Goal: Task Accomplishment & Management: Complete application form

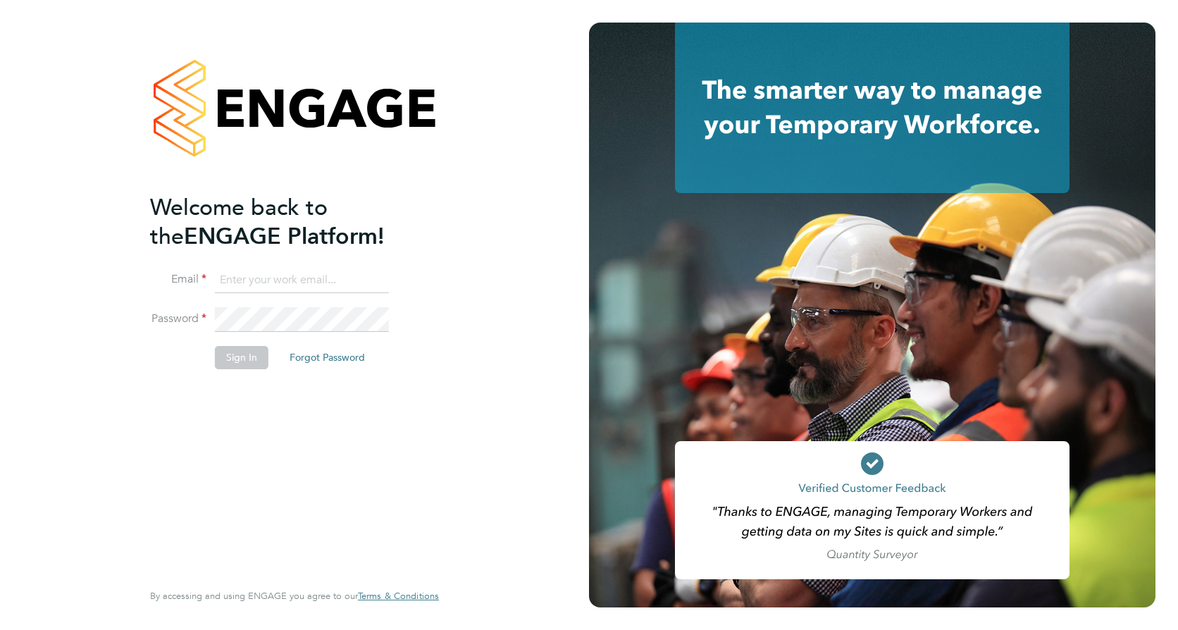
type input "[EMAIL_ADDRESS][DOMAIN_NAME]"
click at [233, 363] on button "Sign In" at bounding box center [242, 357] width 54 height 23
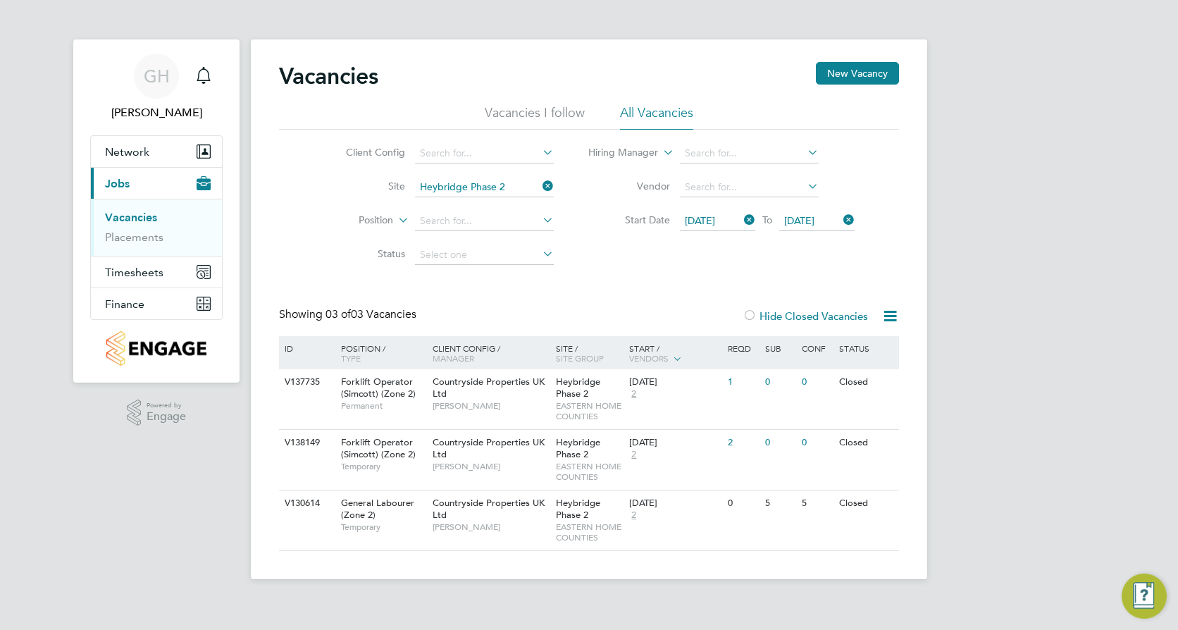
click at [540, 183] on icon at bounding box center [540, 186] width 0 height 20
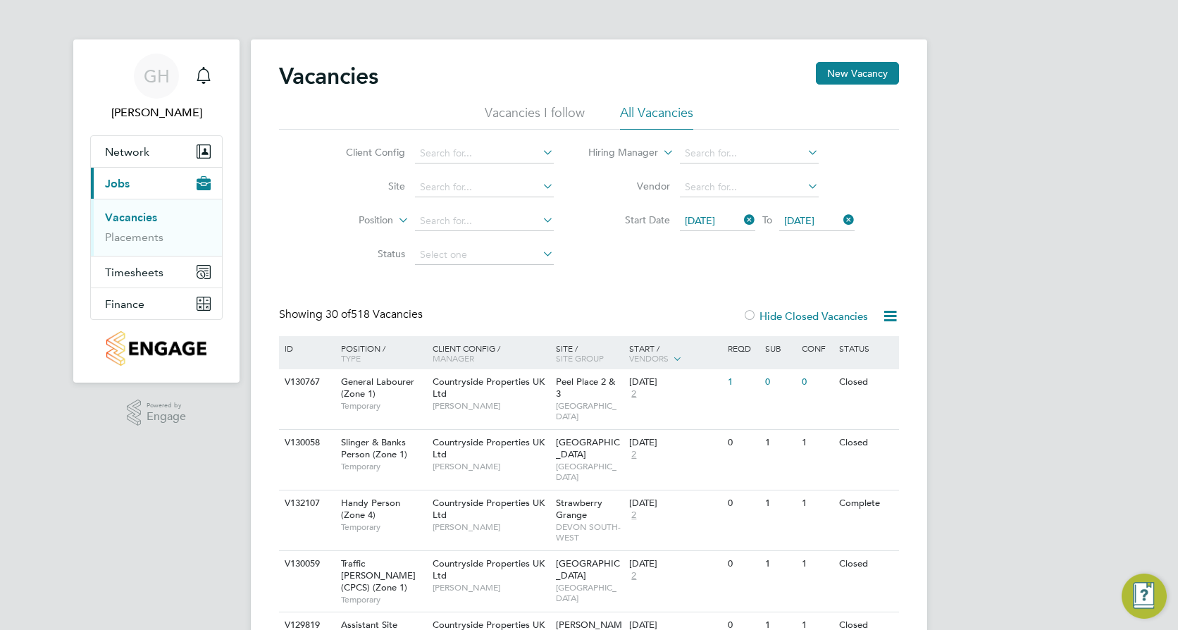
click at [741, 221] on icon at bounding box center [741, 220] width 0 height 20
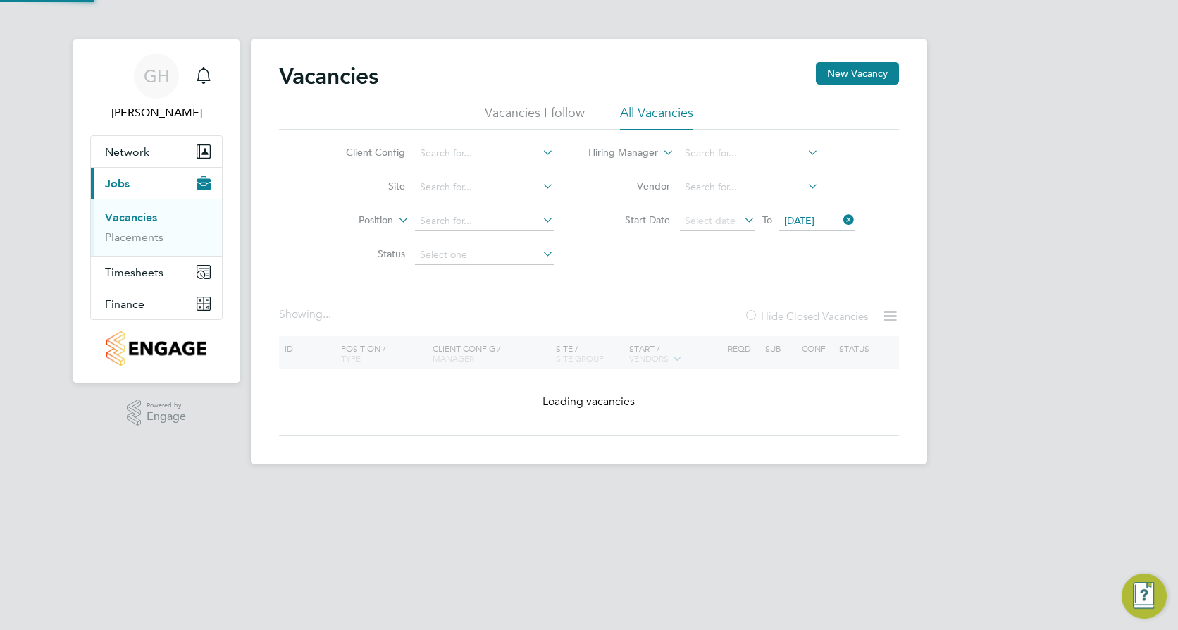
click at [841, 219] on icon at bounding box center [841, 220] width 0 height 20
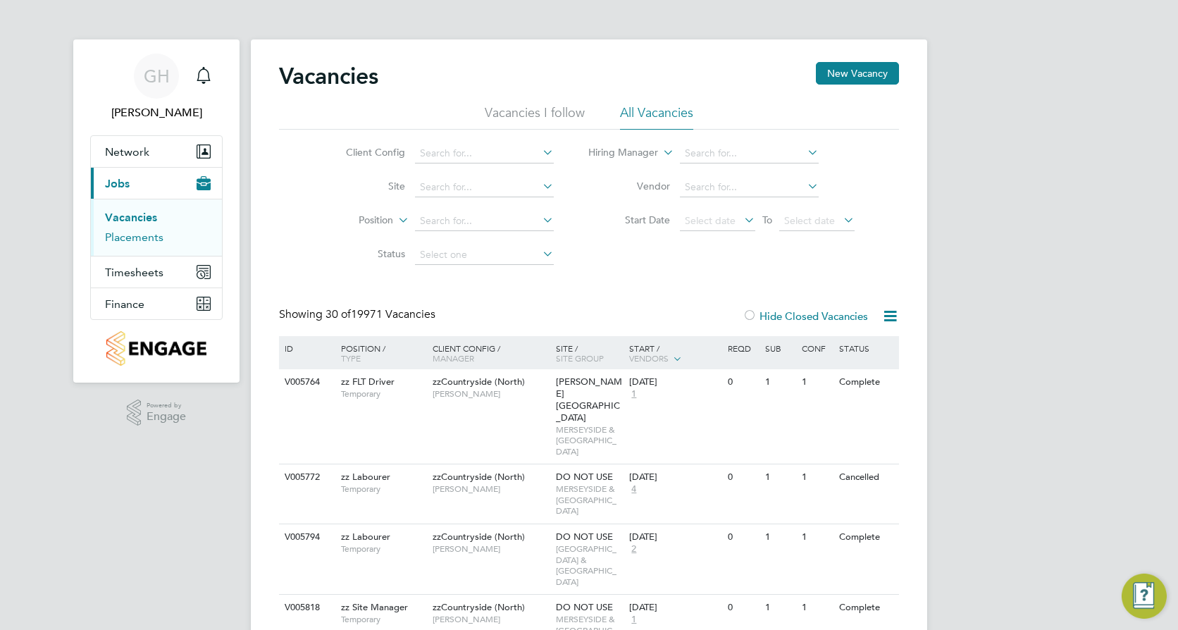
drag, startPoint x: 128, startPoint y: 239, endPoint x: 170, endPoint y: 239, distance: 42.3
click at [128, 239] on link "Placements" at bounding box center [134, 236] width 58 height 13
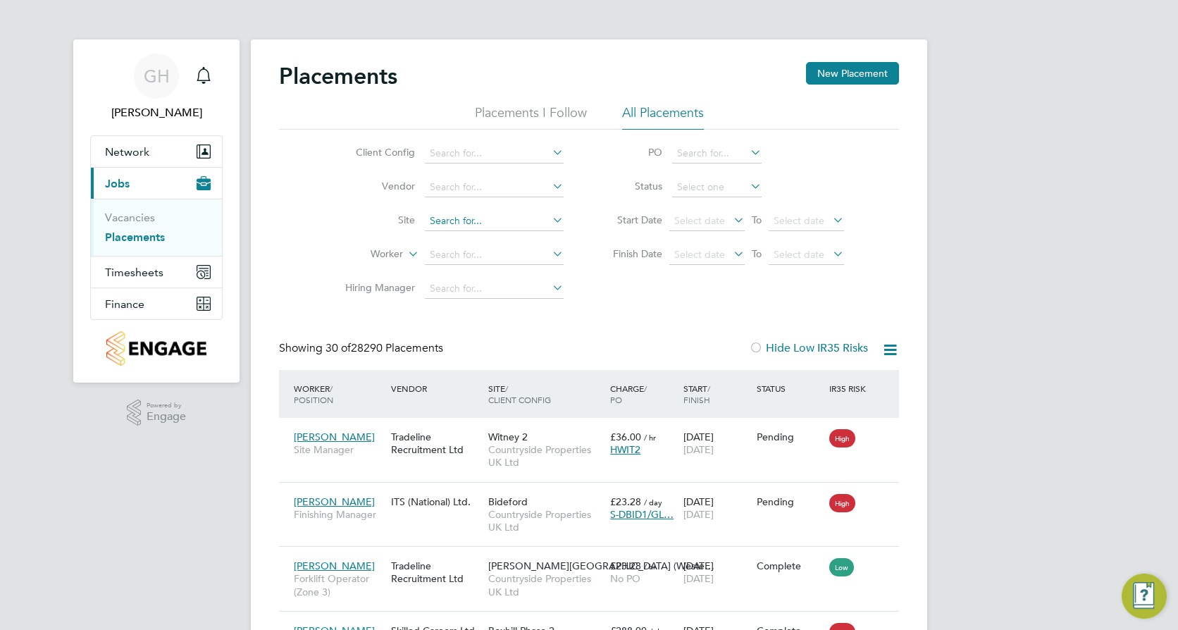
click at [461, 223] on input at bounding box center [494, 221] width 139 height 20
click at [525, 403] on li "Beauli eu Zone T" at bounding box center [494, 412] width 140 height 19
type input "Beaulieu Zone T"
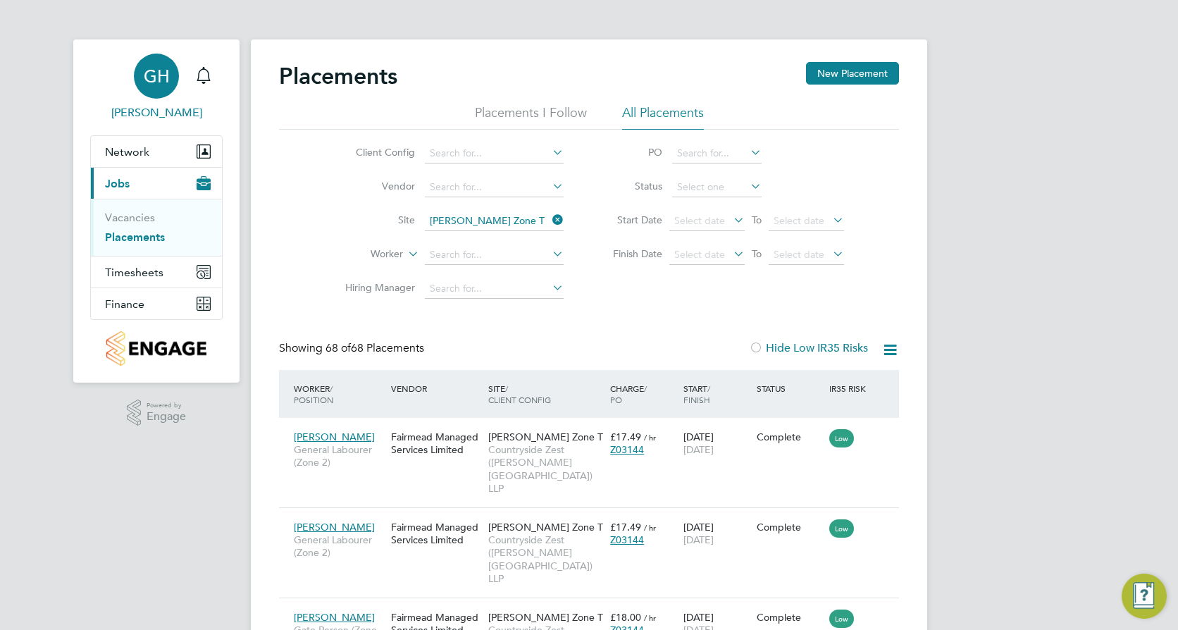
click at [152, 85] on span "GH" at bounding box center [157, 76] width 26 height 18
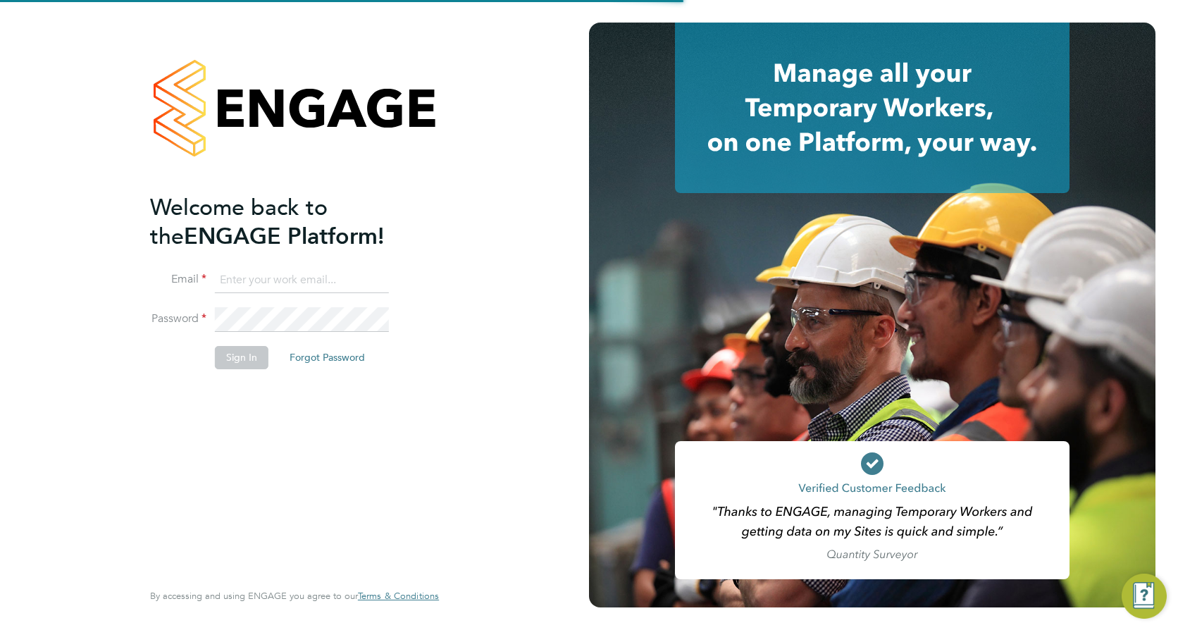
type input "[EMAIL_ADDRESS][DOMAIN_NAME]"
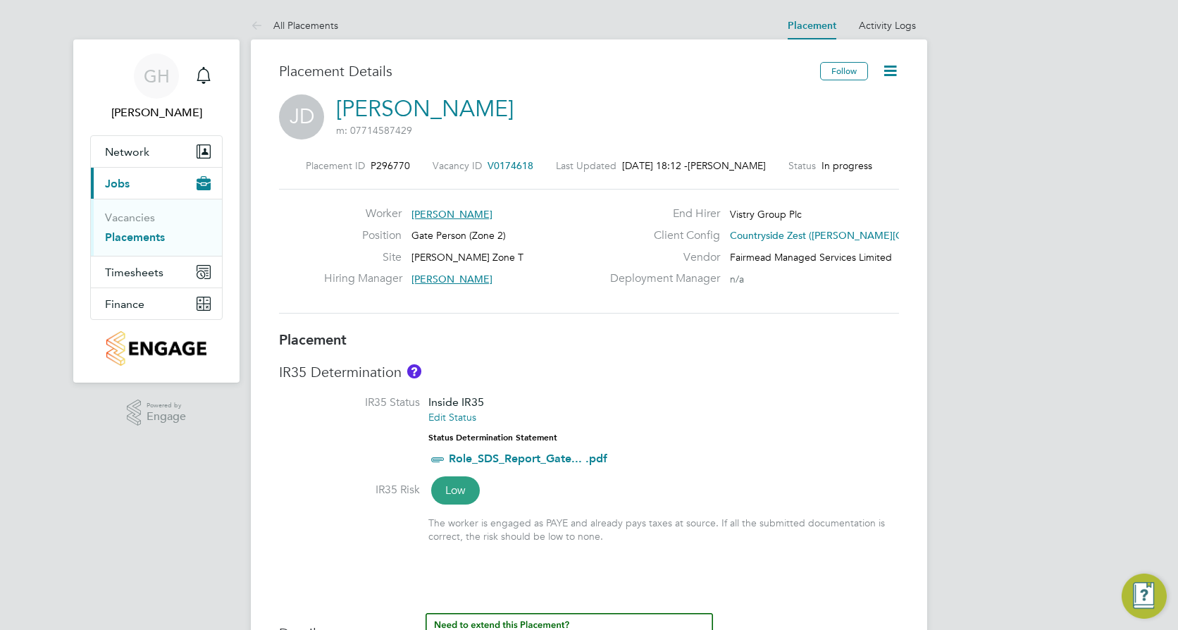
click at [891, 80] on icon at bounding box center [890, 71] width 18 height 18
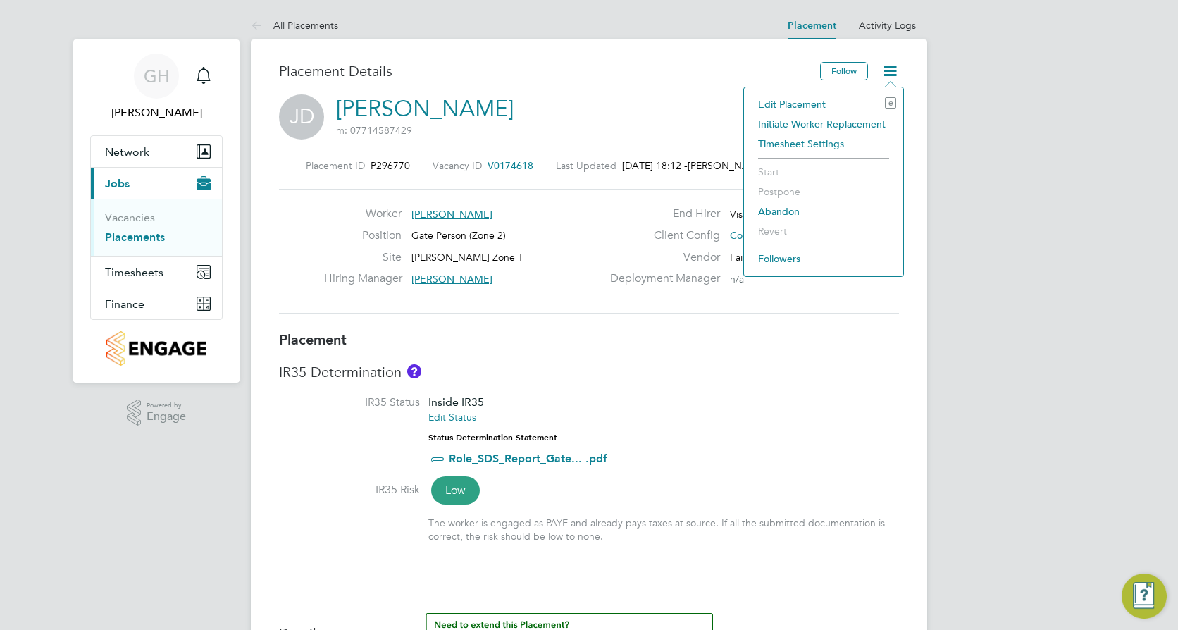
click at [868, 118] on li "Initiate Worker Replacement" at bounding box center [823, 124] width 145 height 20
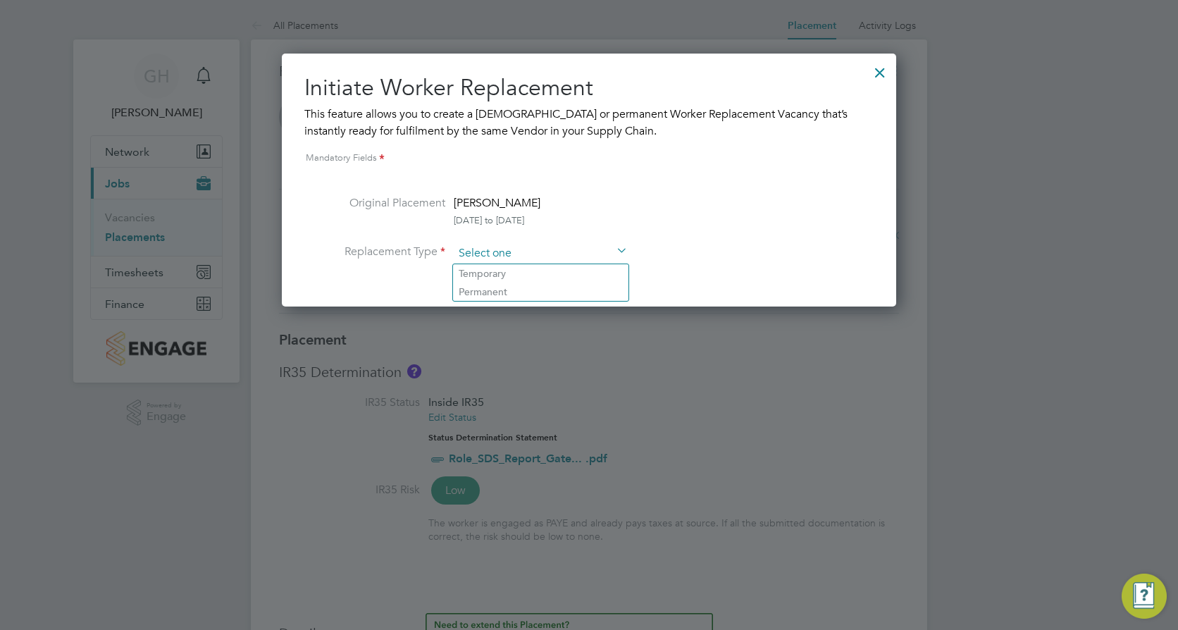
click at [491, 247] on input at bounding box center [541, 253] width 174 height 21
click at [491, 268] on li "Temporary" at bounding box center [540, 273] width 175 height 18
type input "Temporary"
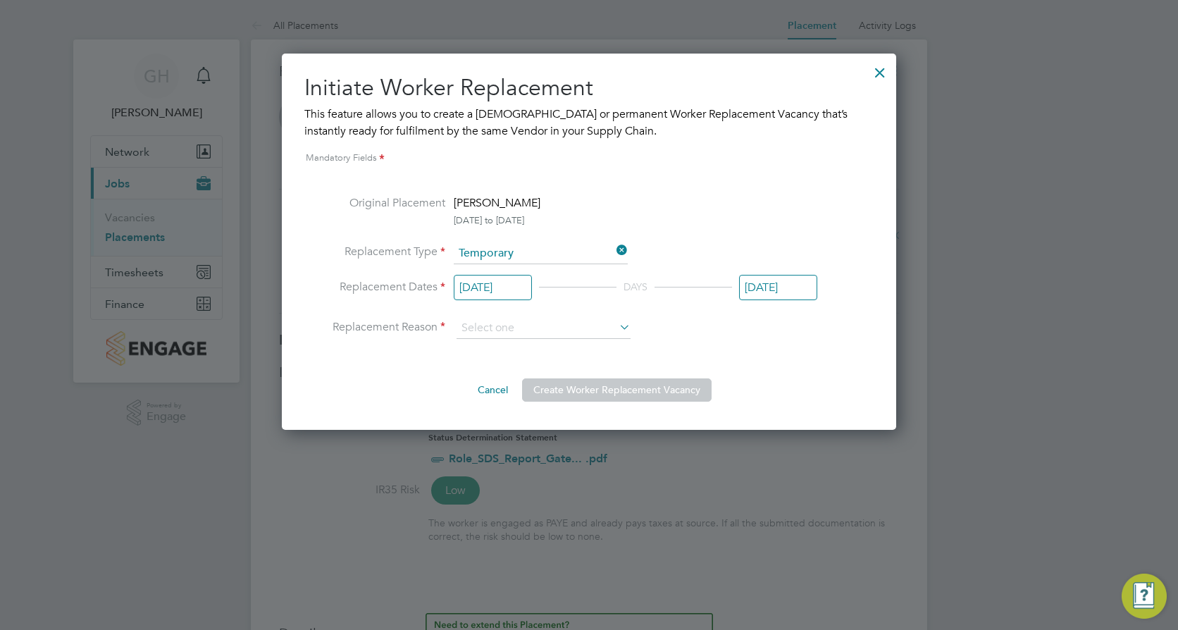
click at [491, 288] on input "30 Jun 2025" at bounding box center [493, 288] width 78 height 26
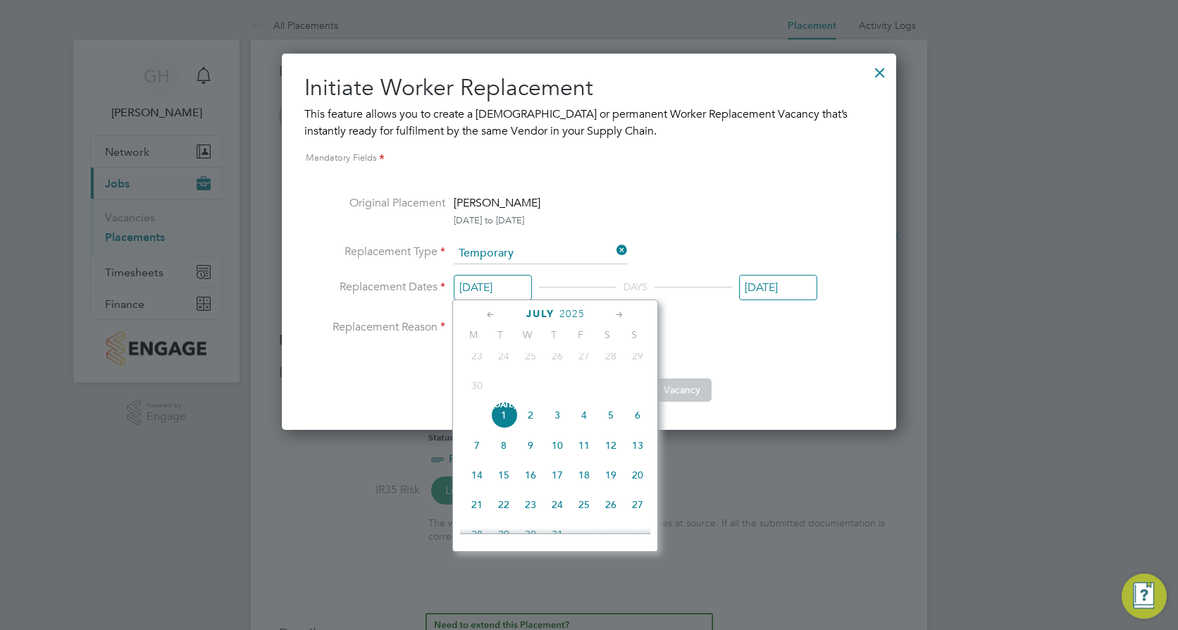
click at [619, 314] on icon at bounding box center [619, 315] width 13 height 16
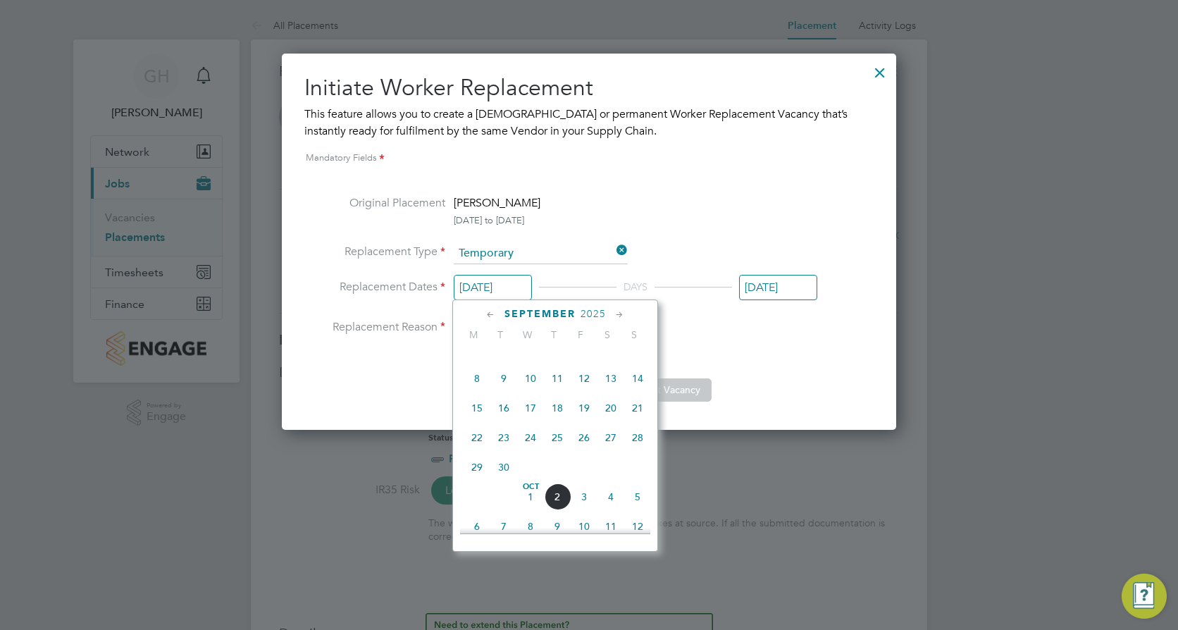
click at [619, 314] on icon at bounding box center [619, 315] width 13 height 16
click at [585, 358] on span "3" at bounding box center [584, 344] width 27 height 27
type input "03 Oct 2025"
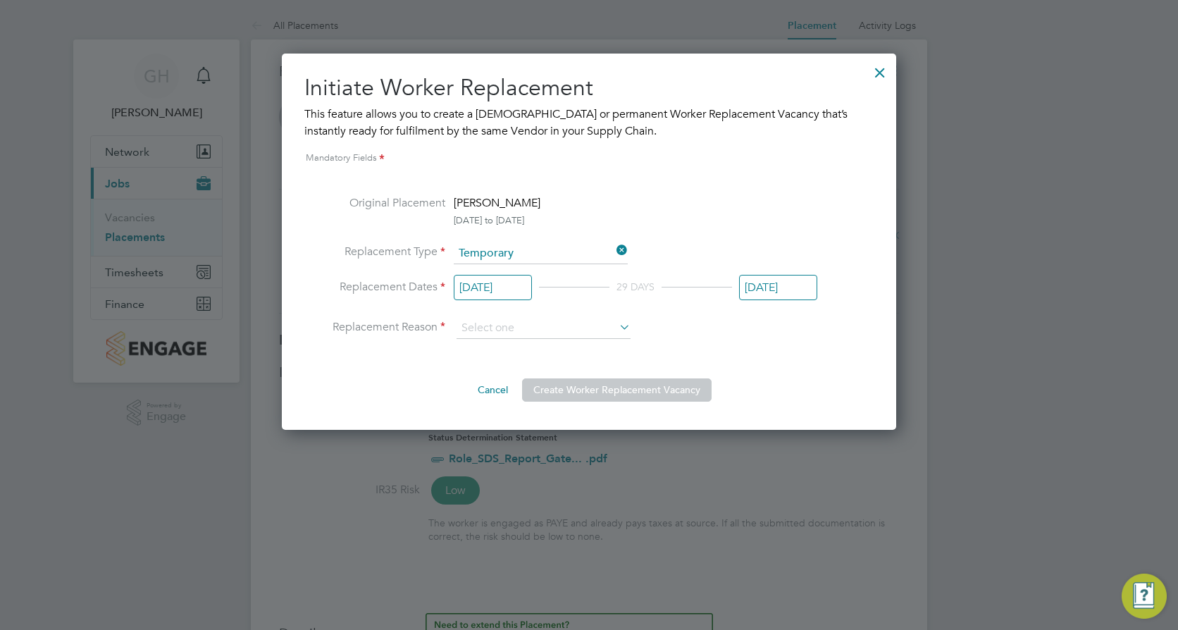
click at [775, 285] on input "31 Oct 2025" at bounding box center [778, 288] width 78 height 26
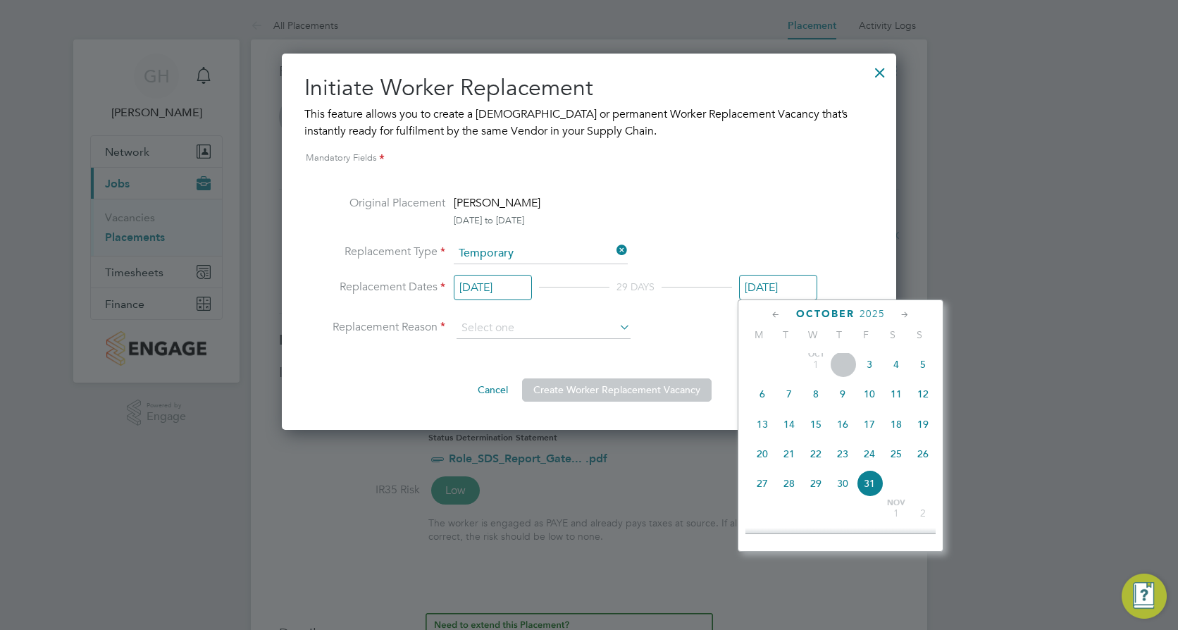
click at [871, 376] on span "3" at bounding box center [869, 364] width 27 height 27
type input "03 Oct 2025"
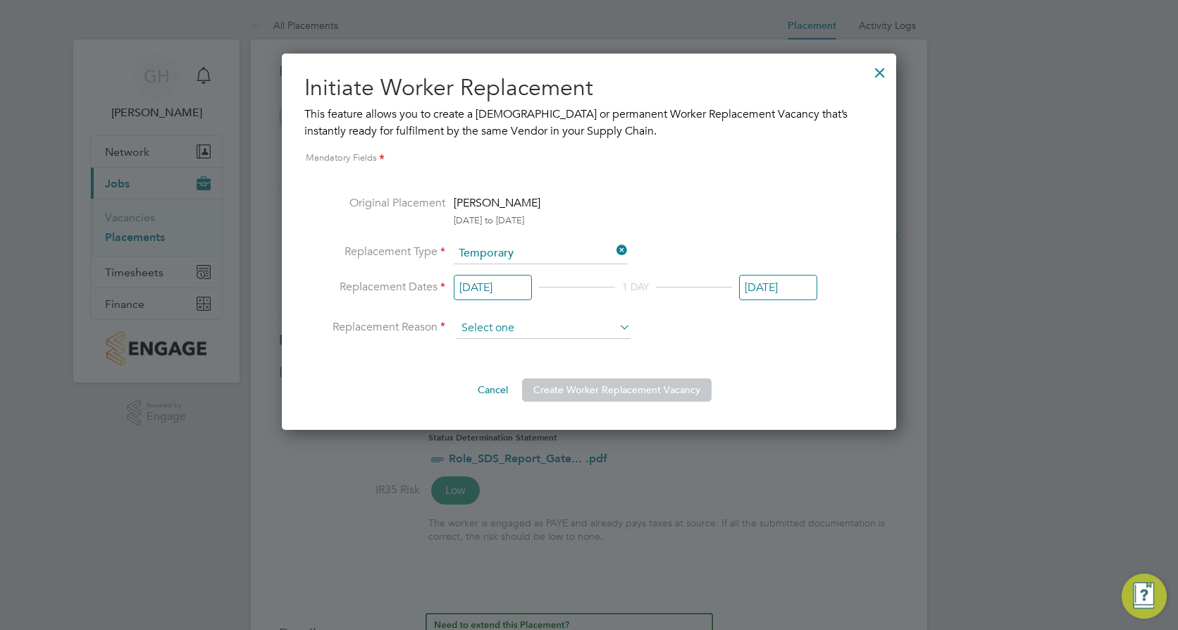
click at [577, 328] on input at bounding box center [544, 328] width 174 height 21
click at [517, 365] on li "Holiday" at bounding box center [543, 367] width 175 height 18
type input "Holiday"
click at [683, 388] on button "Create Worker Replacement Vacancy" at bounding box center [617, 389] width 190 height 23
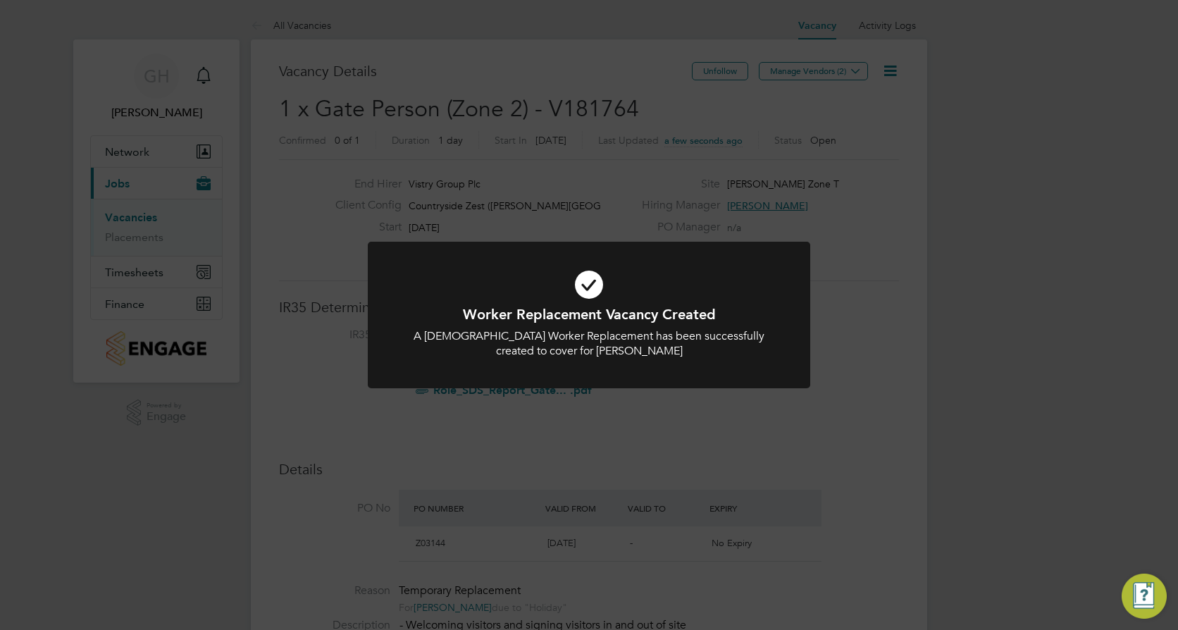
click at [903, 391] on div "Worker Replacement Vacancy Created A Temporary Worker Replacement has been succ…" at bounding box center [589, 315] width 1178 height 630
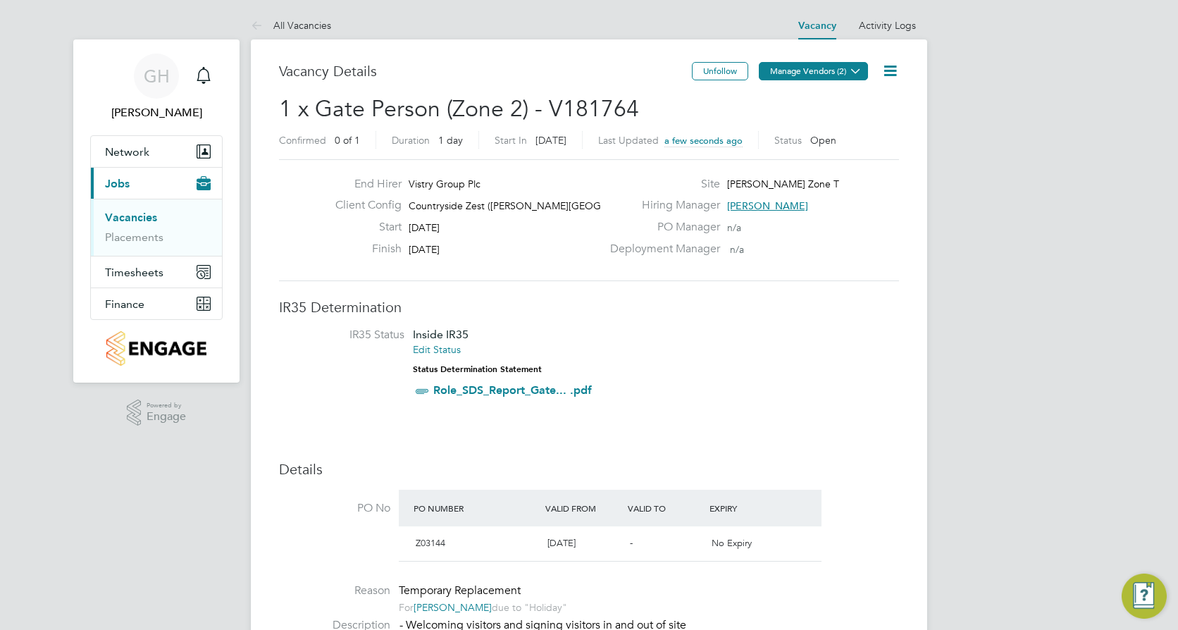
click at [859, 73] on icon at bounding box center [855, 71] width 11 height 11
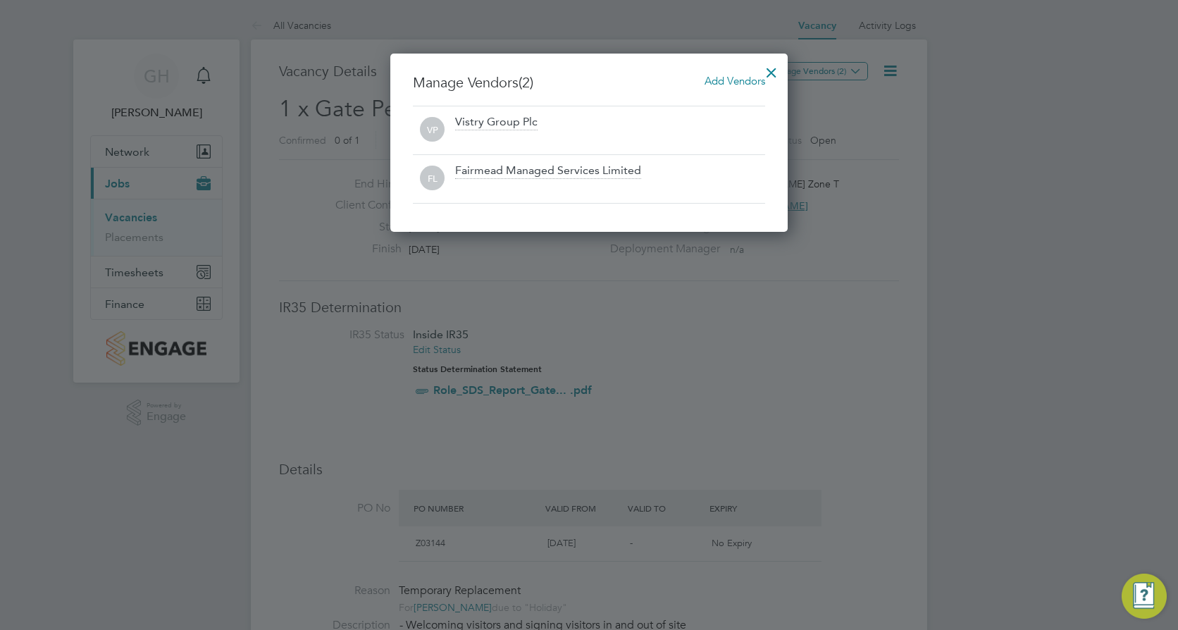
click at [922, 306] on div at bounding box center [589, 315] width 1178 height 630
click at [910, 185] on div at bounding box center [589, 315] width 1178 height 630
click at [772, 70] on div at bounding box center [771, 68] width 25 height 25
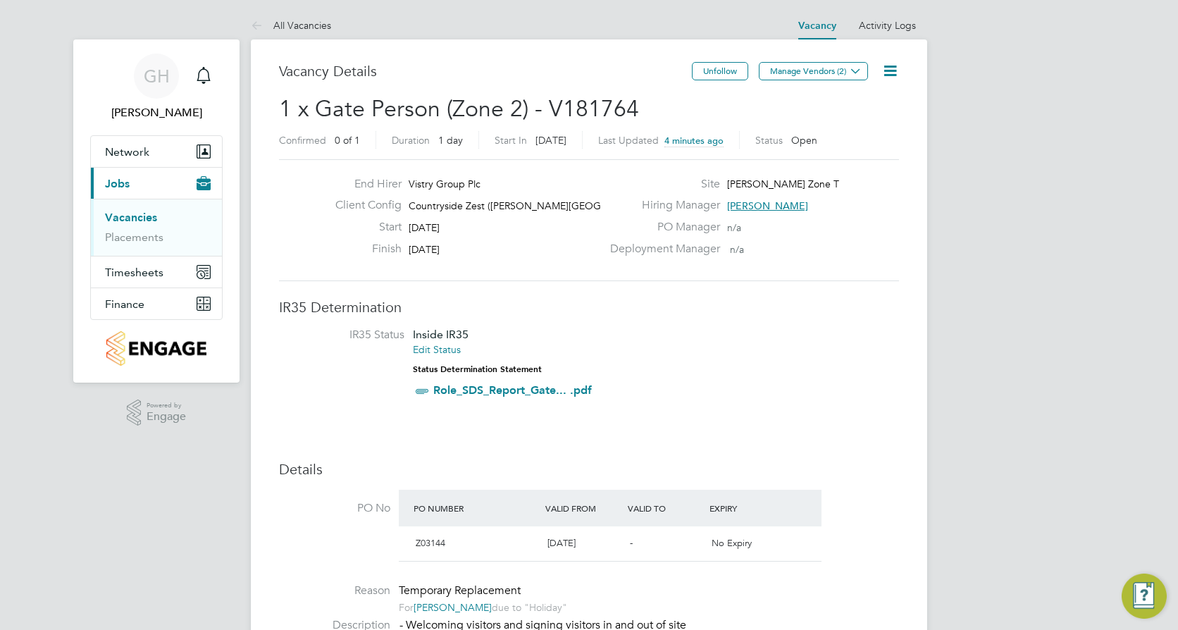
drag, startPoint x: 158, startPoint y: 89, endPoint x: 178, endPoint y: 203, distance: 115.8
click at [158, 89] on div "GH" at bounding box center [156, 76] width 45 height 45
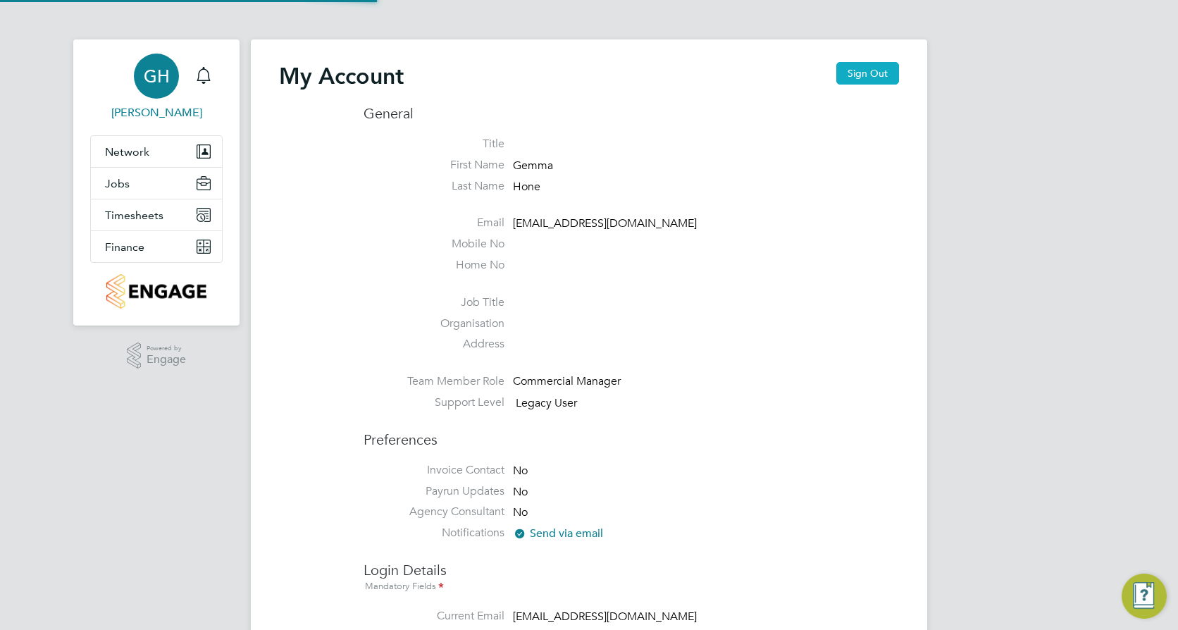
type input "[EMAIL_ADDRESS][DOMAIN_NAME]"
click at [872, 76] on button "Sign Out" at bounding box center [867, 73] width 63 height 23
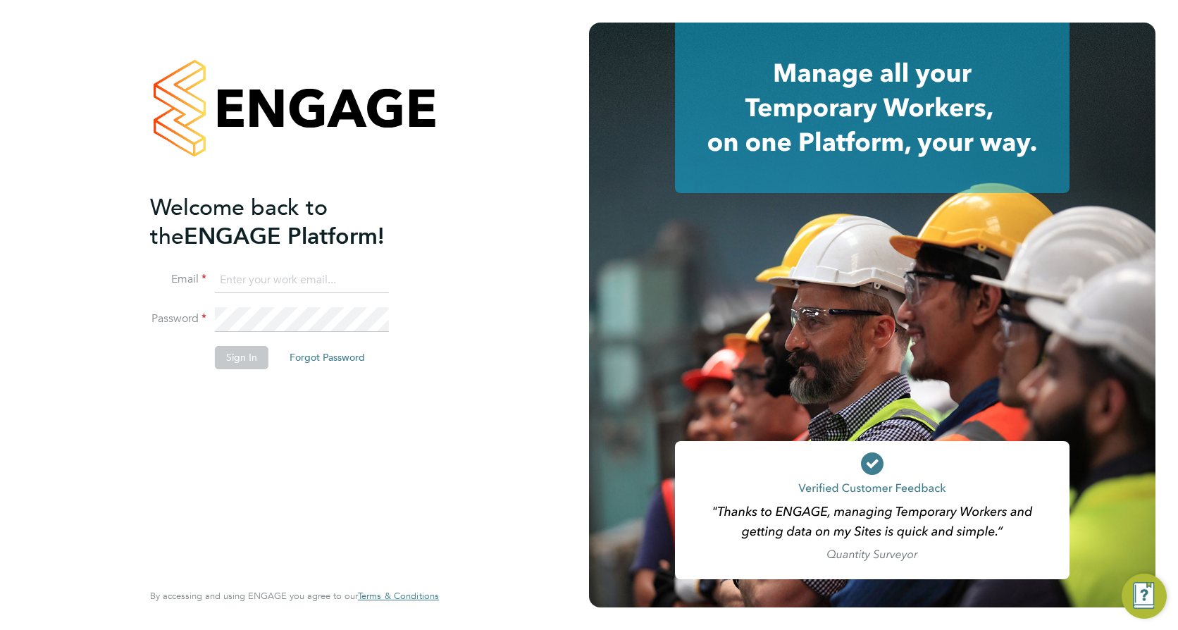
type input "[EMAIL_ADDRESS][DOMAIN_NAME]"
